Goal: Obtain resource: Download file/media

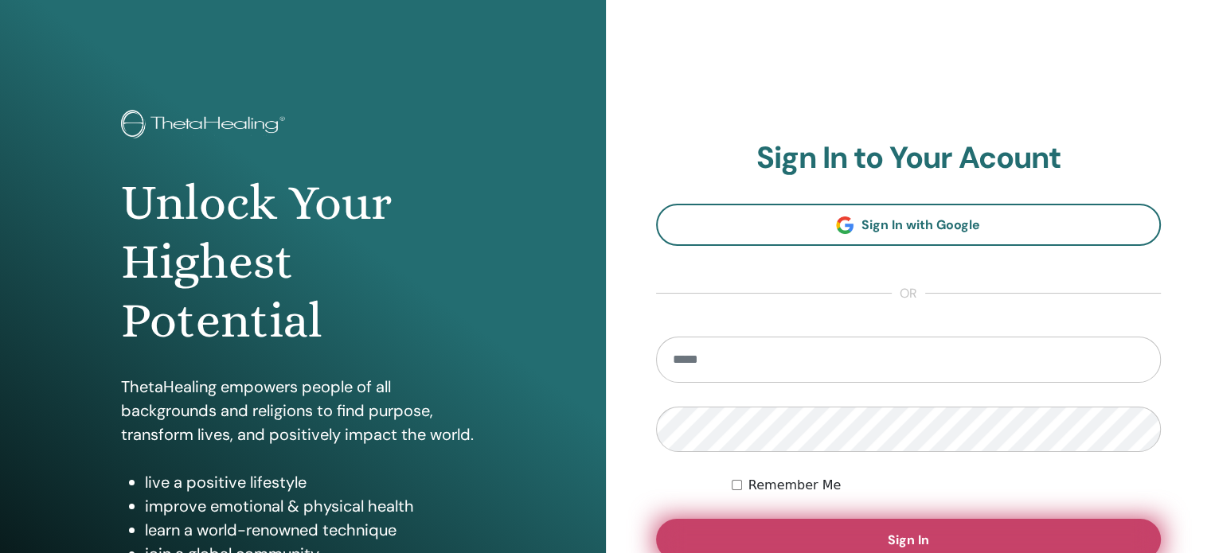
type input "**********"
click at [827, 548] on button "Sign In" at bounding box center [909, 539] width 506 height 41
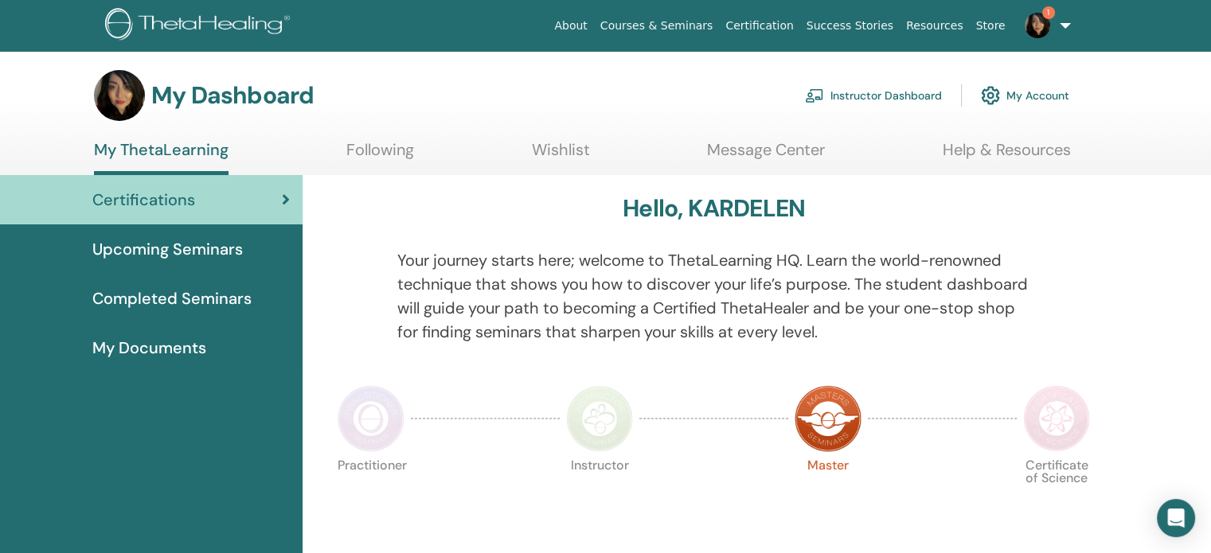
click at [878, 88] on link "Instructor Dashboard" at bounding box center [873, 95] width 137 height 35
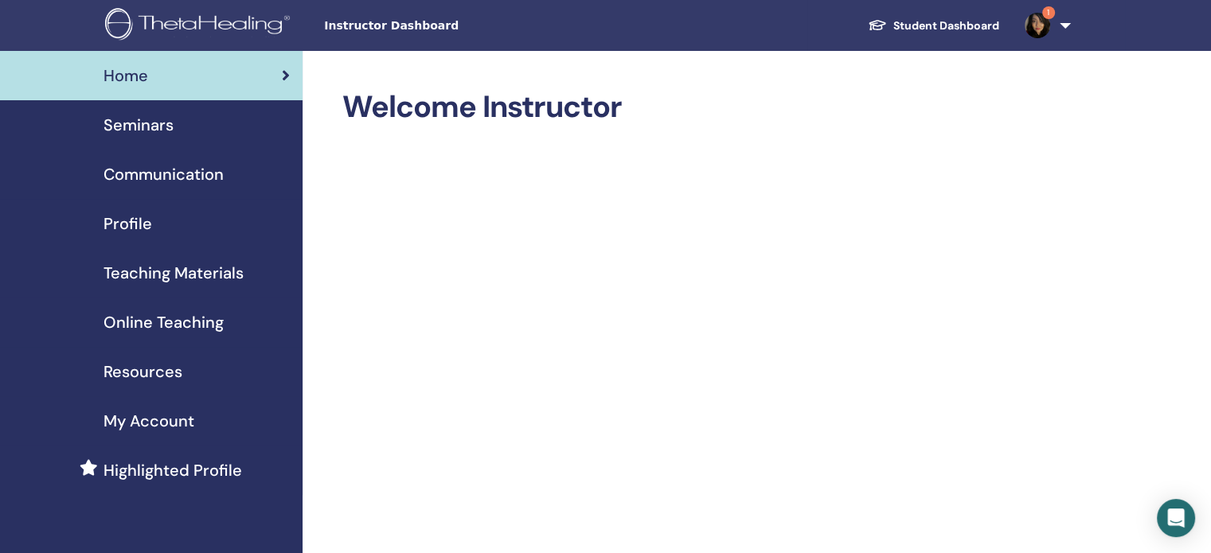
click at [153, 363] on span "Resources" at bounding box center [143, 372] width 79 height 24
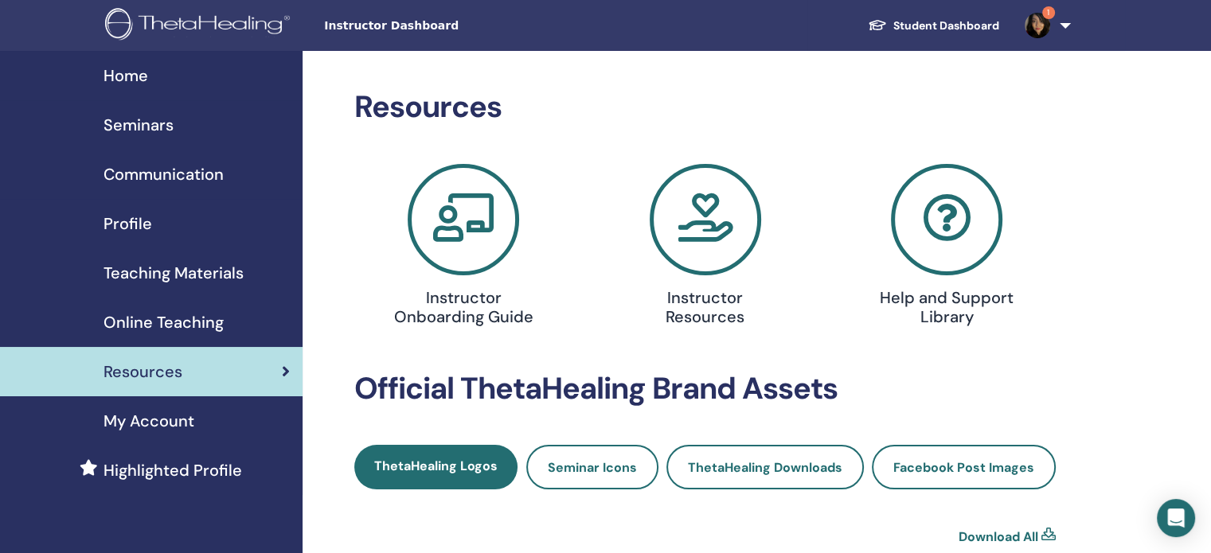
click at [707, 240] on icon at bounding box center [705, 219] width 111 height 111
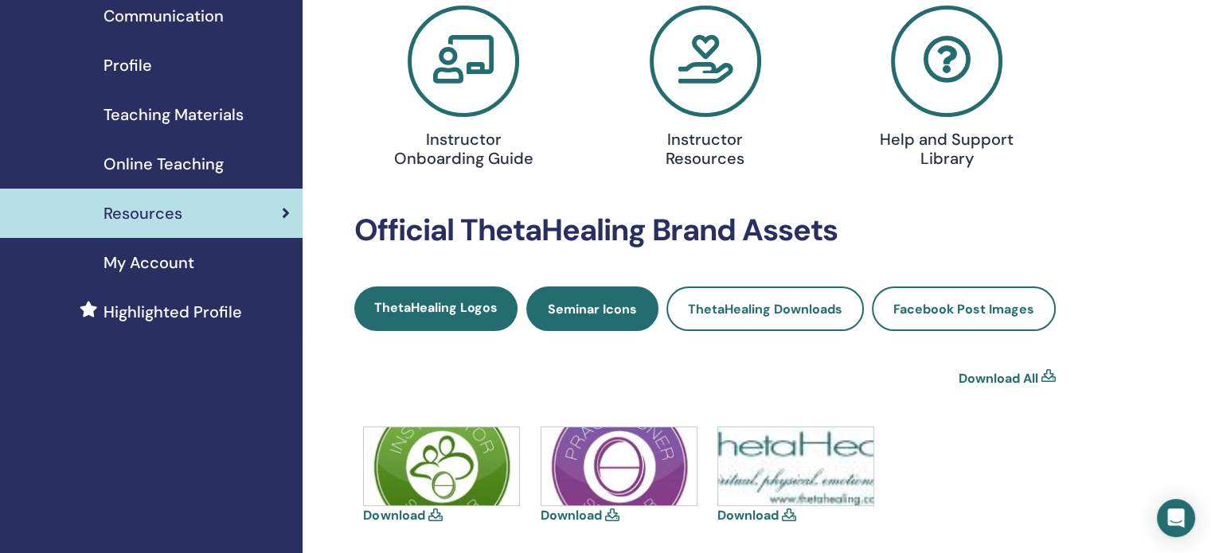
scroll to position [159, 0]
click at [589, 318] on link "Seminar Icons" at bounding box center [592, 308] width 132 height 45
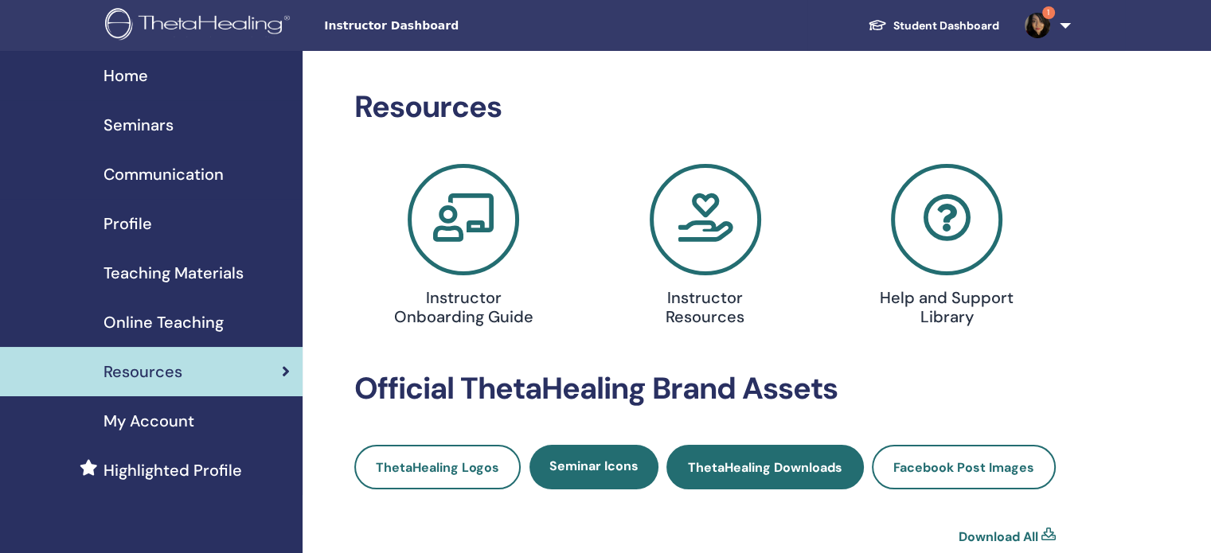
click at [774, 479] on link "ThetaHealing Downloads" at bounding box center [765, 467] width 197 height 45
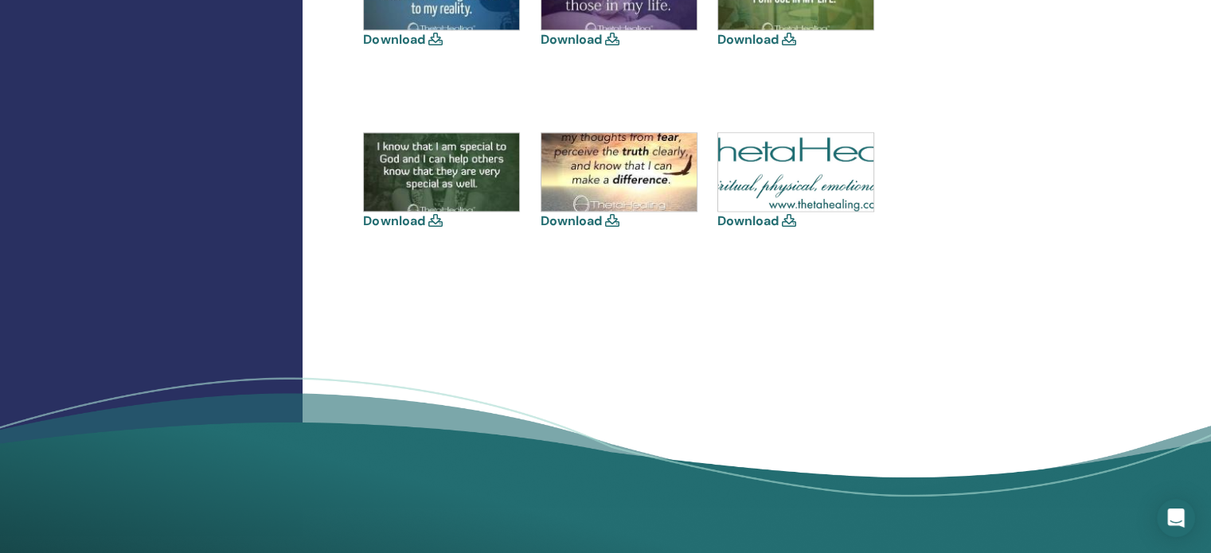
scroll to position [2322, 0]
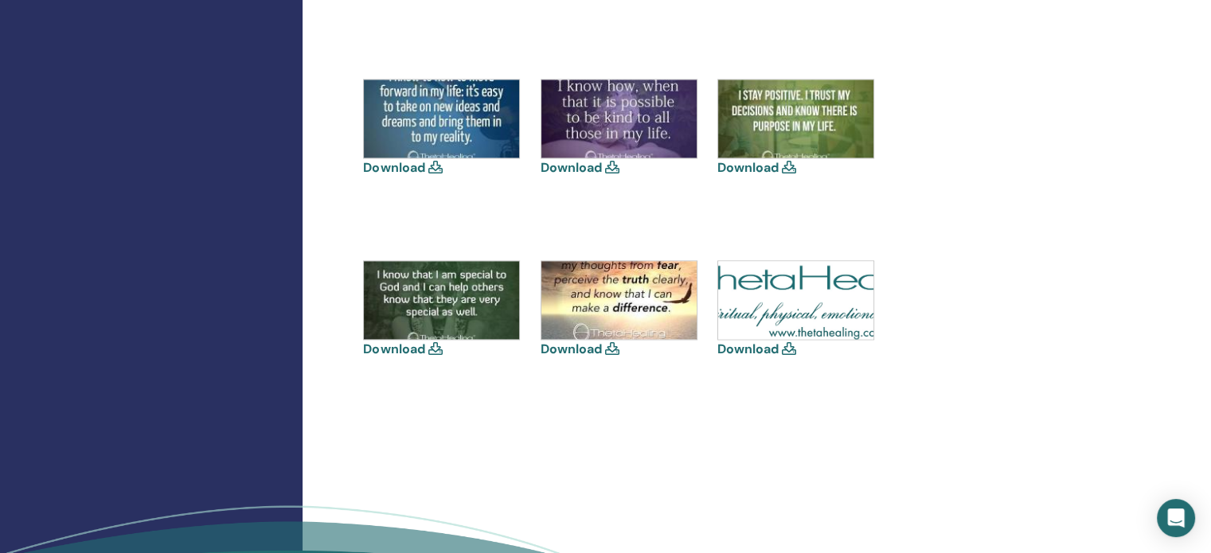
click at [784, 349] on icon at bounding box center [789, 348] width 14 height 13
click at [774, 327] on img at bounding box center [795, 300] width 155 height 78
click at [757, 345] on link "Download" at bounding box center [747, 349] width 61 height 17
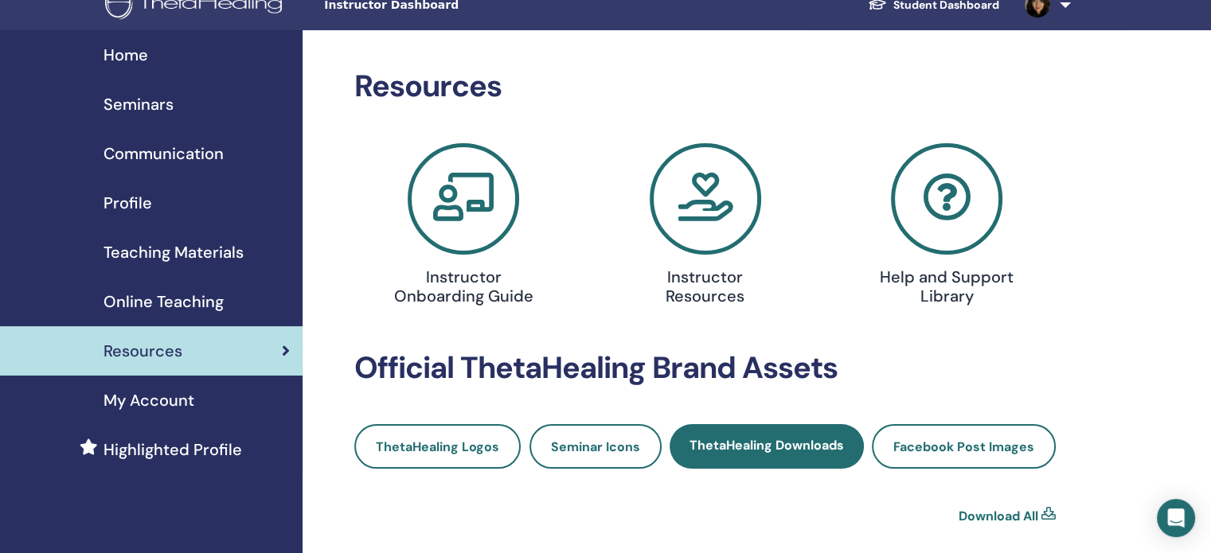
scroll to position [0, 0]
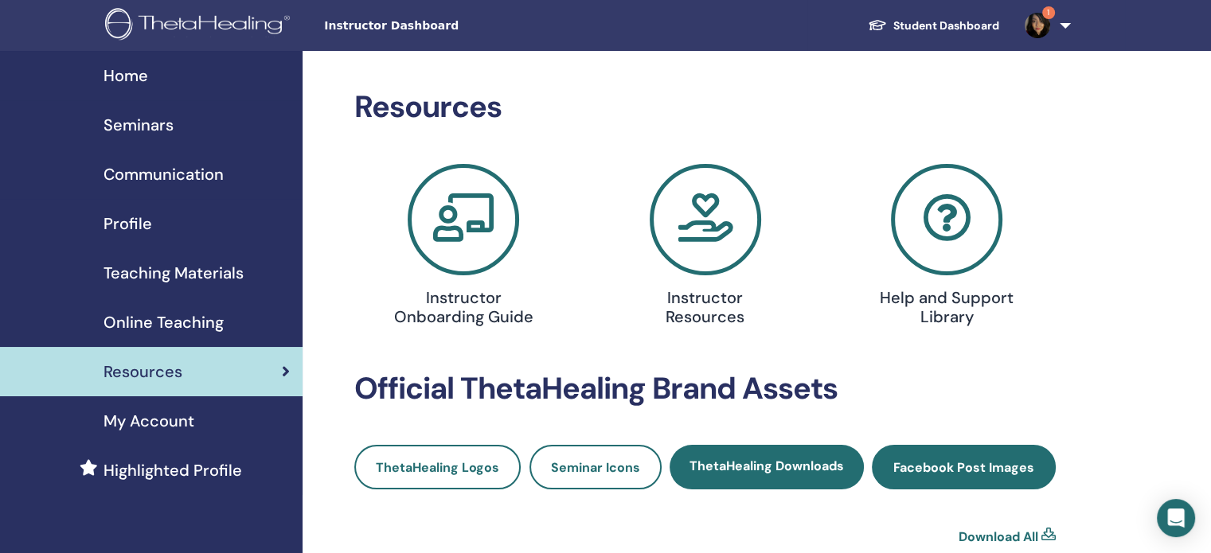
click at [979, 477] on link "Facebook Post Images" at bounding box center [964, 467] width 184 height 45
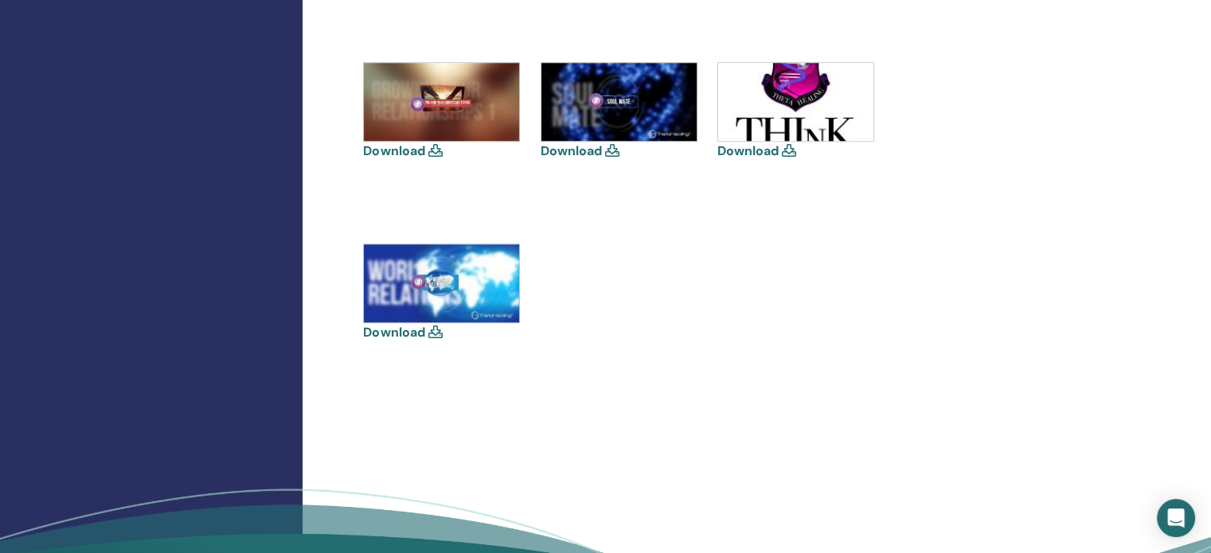
scroll to position [1194, 0]
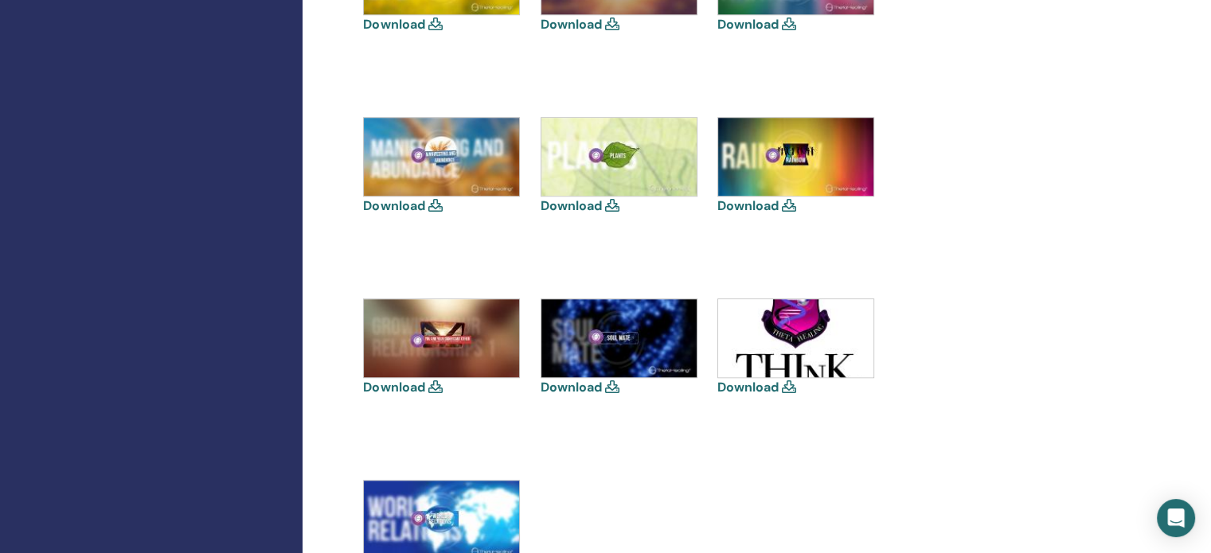
click at [758, 385] on link "Download" at bounding box center [747, 387] width 61 height 17
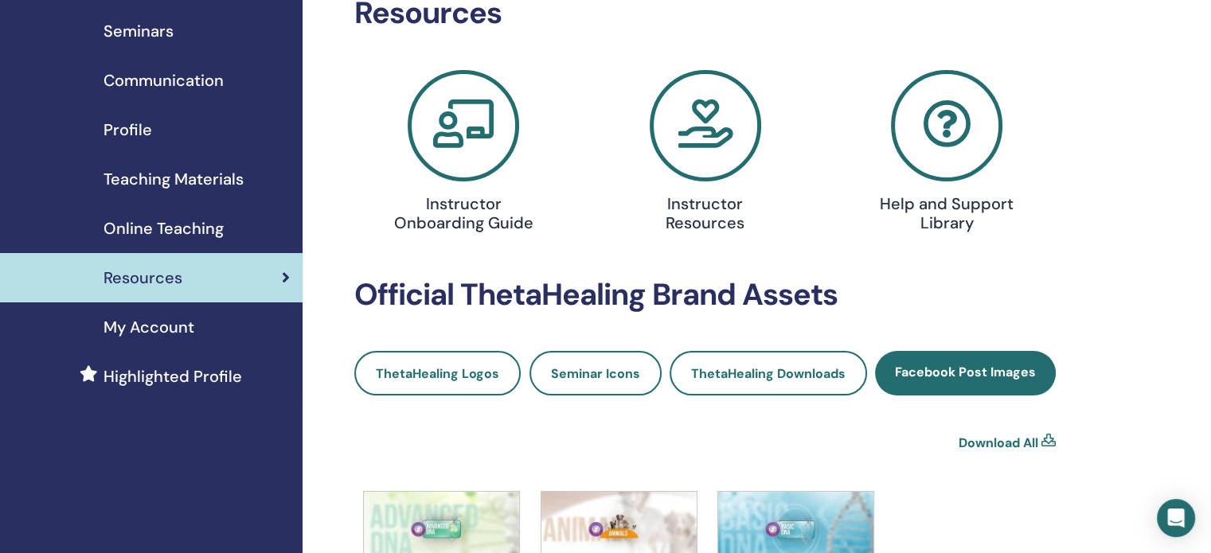
scroll to position [80, 0]
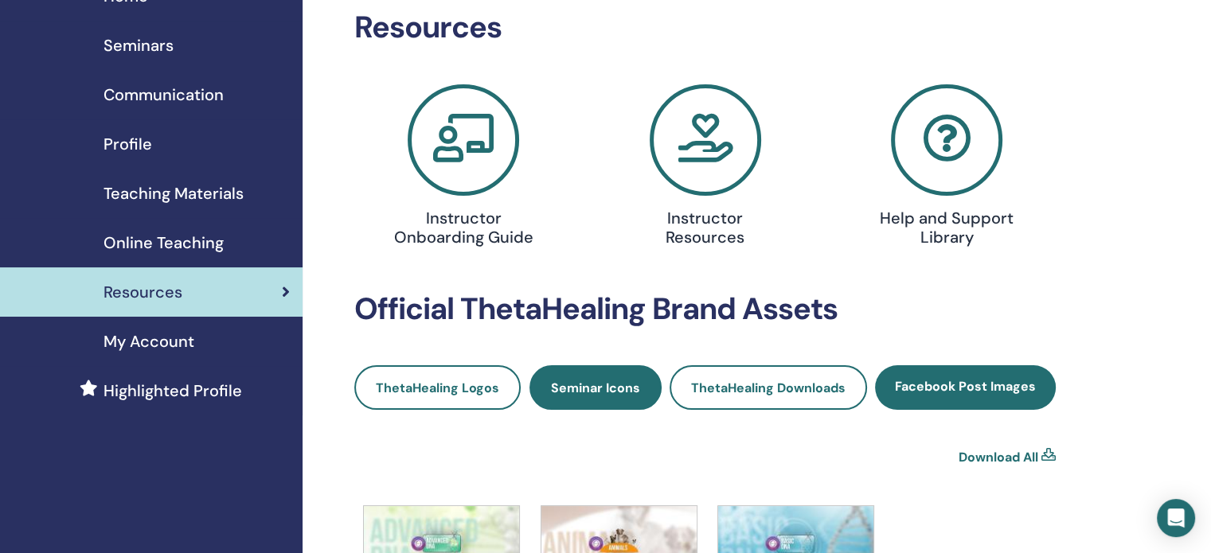
click at [585, 397] on link "Seminar Icons" at bounding box center [596, 388] width 132 height 45
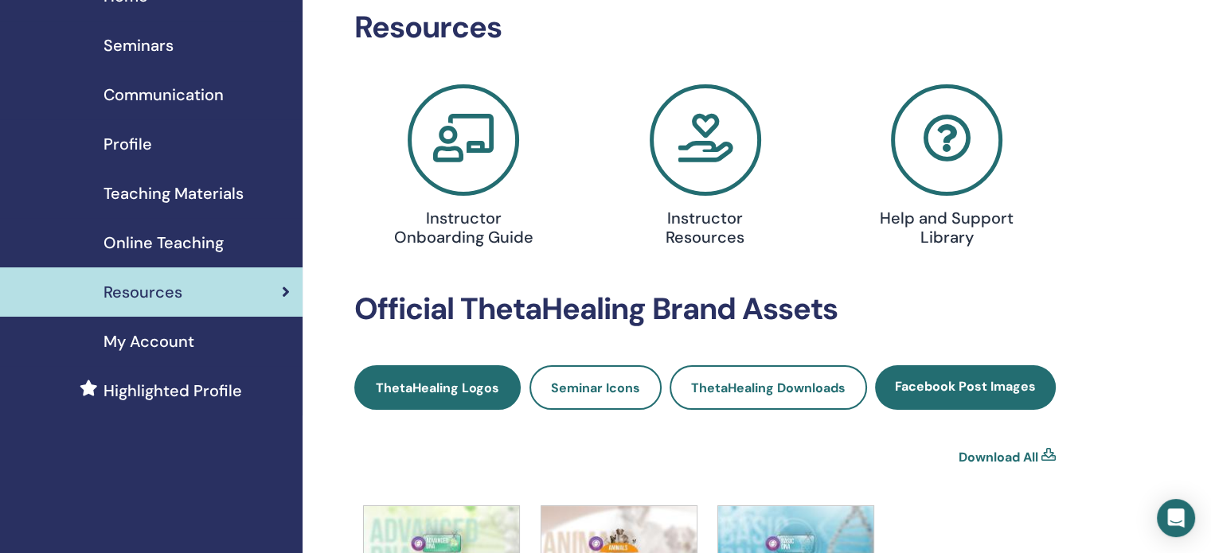
click at [478, 391] on span "ThetaHealing Logos" at bounding box center [437, 388] width 123 height 17
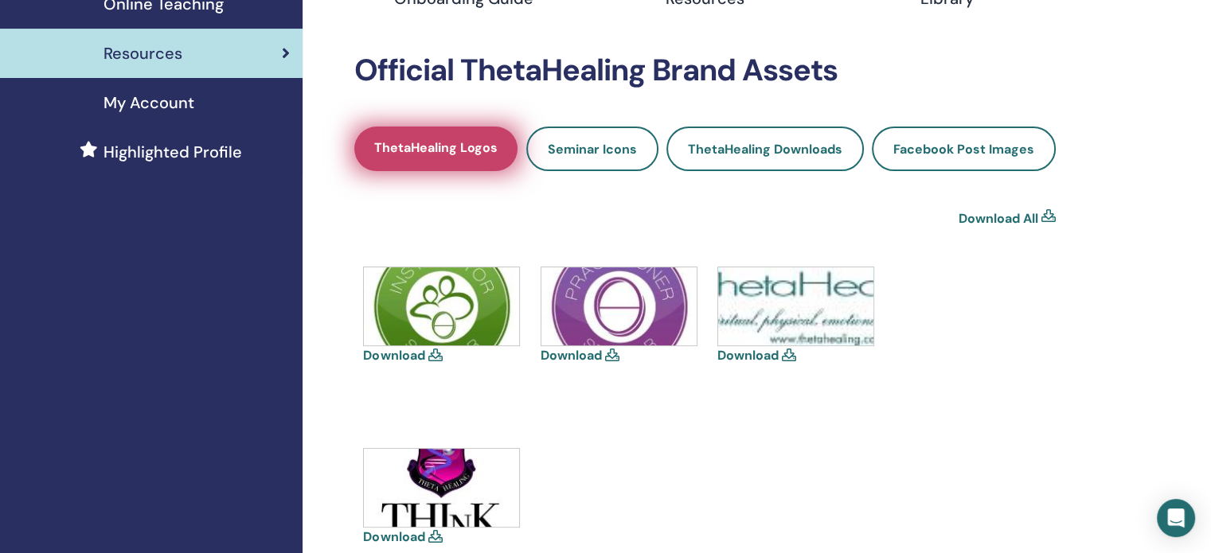
scroll to position [398, 0]
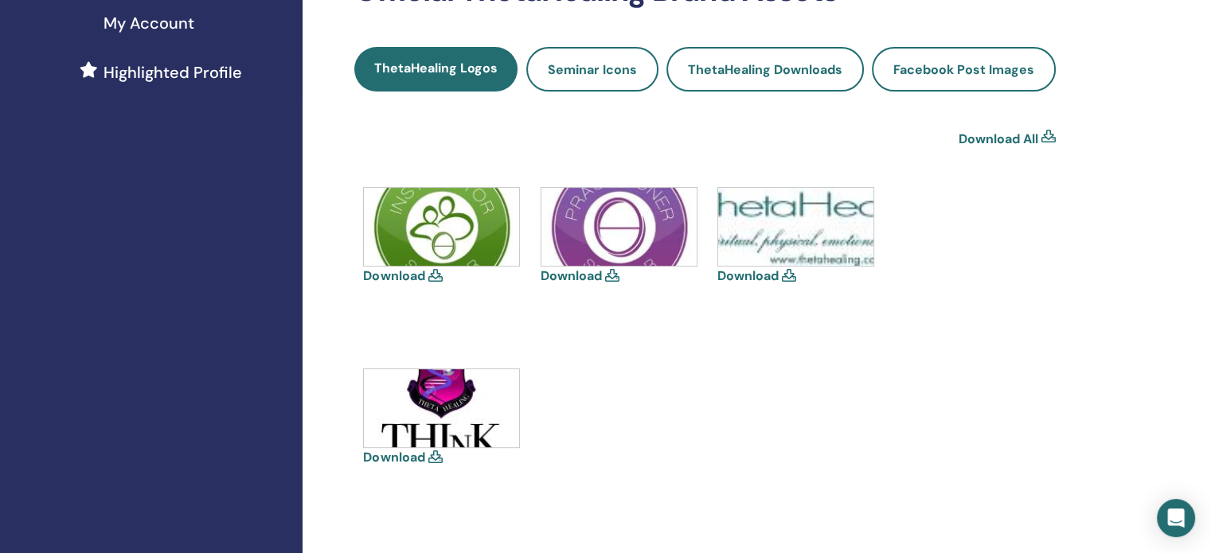
click at [596, 240] on img at bounding box center [619, 227] width 155 height 78
click at [566, 283] on link "Download" at bounding box center [571, 276] width 61 height 17
